Goal: Entertainment & Leisure: Consume media (video, audio)

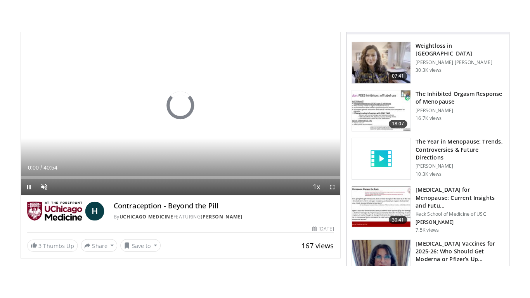
scroll to position [78, 0]
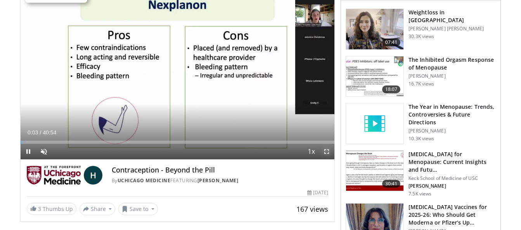
click at [327, 149] on span "Video Player" at bounding box center [327, 152] width 16 height 16
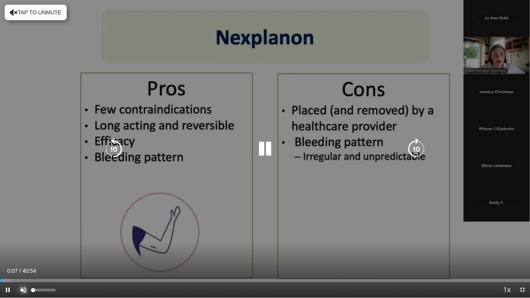
click at [23, 229] on span "Video Player" at bounding box center [24, 290] width 16 height 16
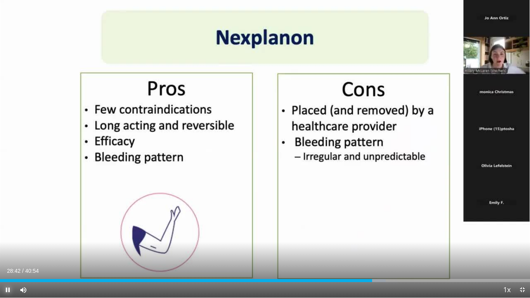
click at [5, 229] on span "Video Player" at bounding box center [8, 290] width 16 height 16
click at [8, 229] on span "Video Player" at bounding box center [8, 290] width 16 height 16
